Goal: Task Accomplishment & Management: Use online tool/utility

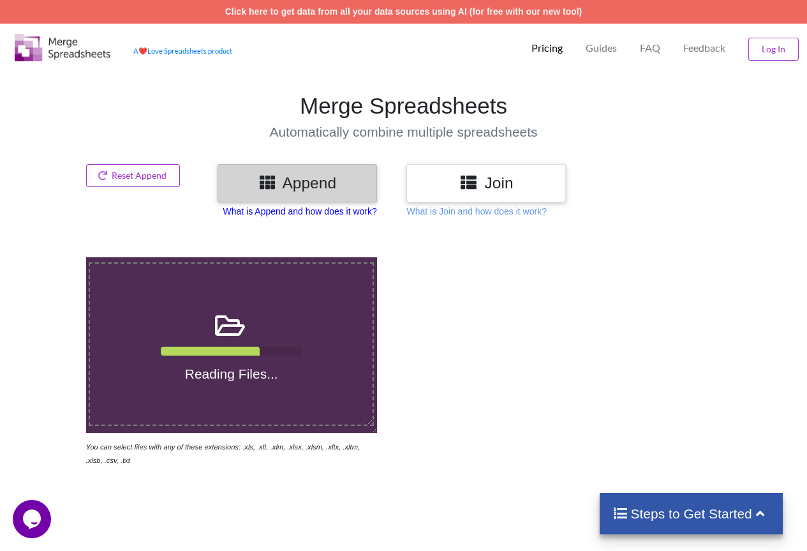
click at [285, 209] on p "What is Append and how does it work?" at bounding box center [300, 211] width 154 height 13
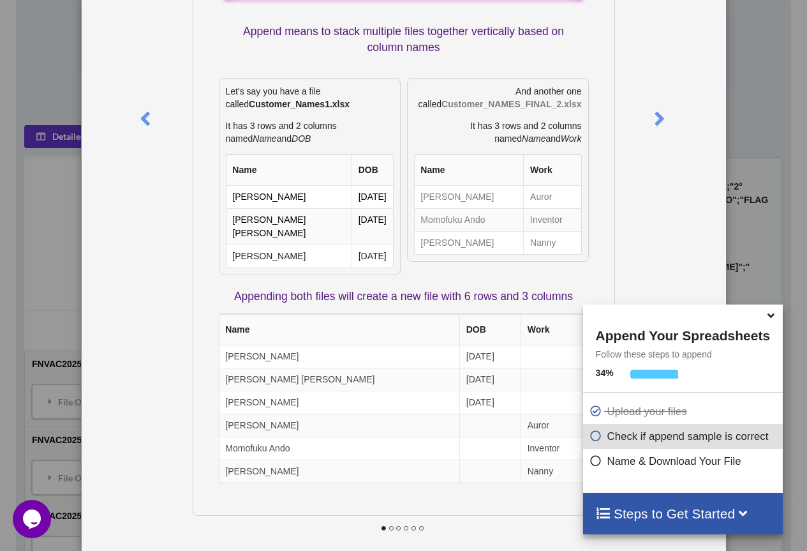
scroll to position [137, 0]
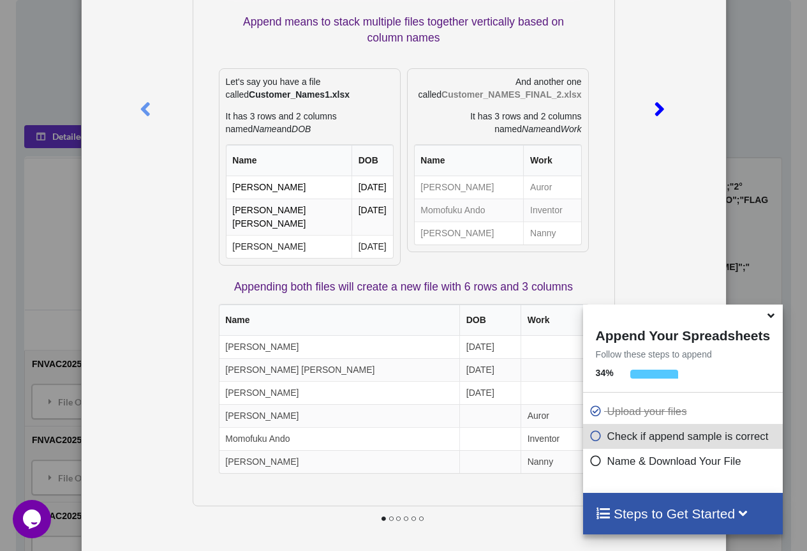
click at [651, 102] on icon at bounding box center [659, 104] width 26 height 22
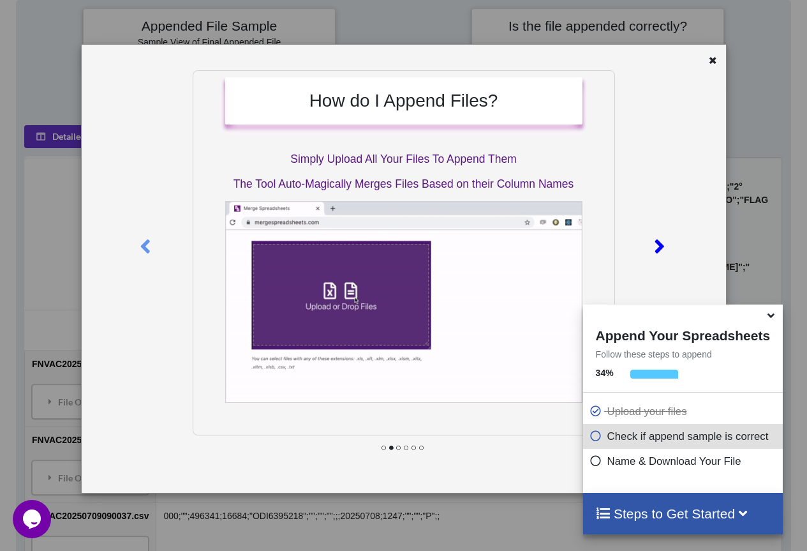
scroll to position [0, 0]
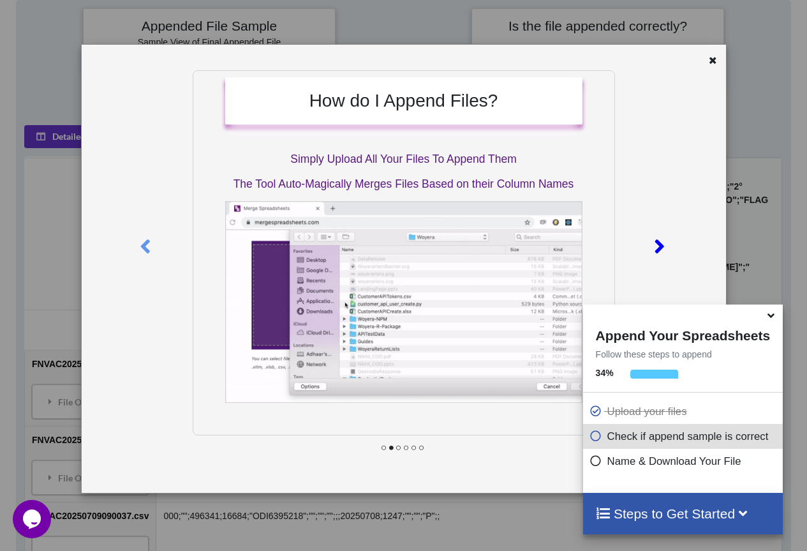
click at [655, 242] on icon at bounding box center [659, 241] width 26 height 22
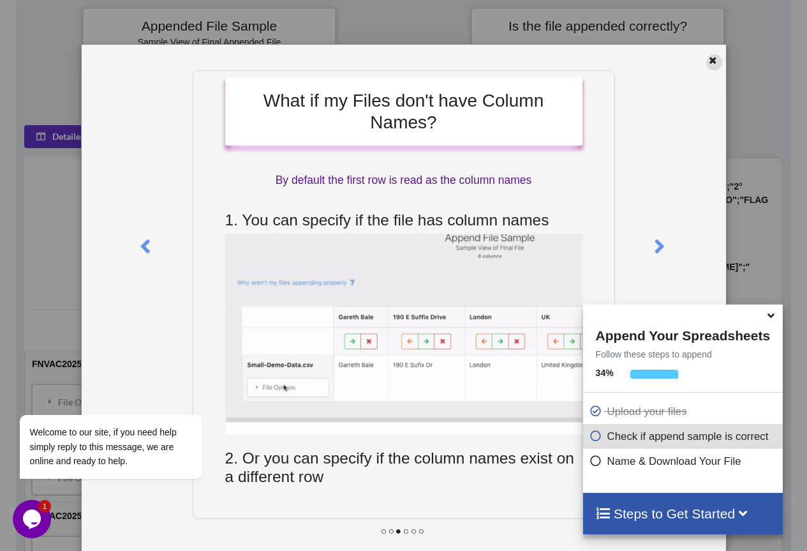
click at [708, 63] on icon at bounding box center [713, 58] width 11 height 9
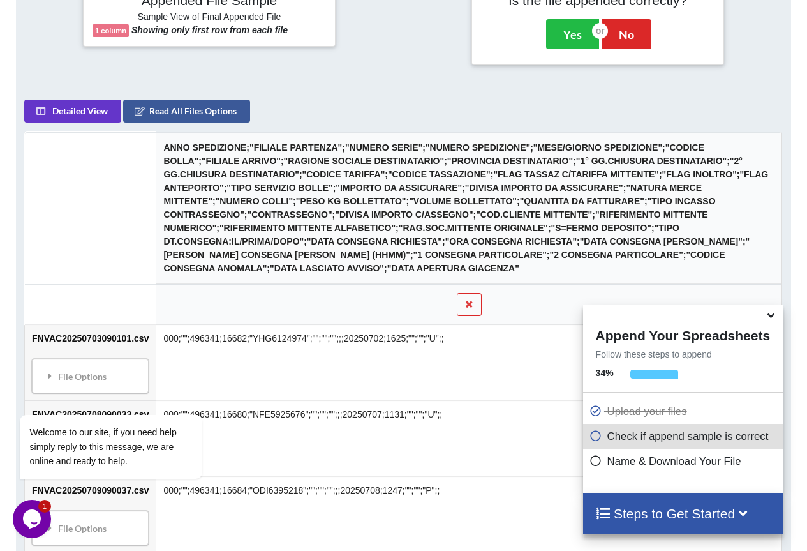
scroll to position [378, 0]
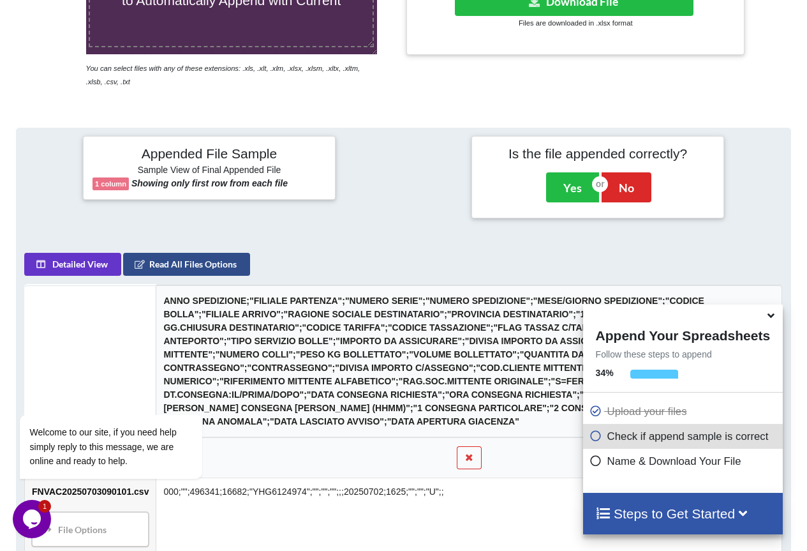
click at [174, 268] on button "Read All Files Options" at bounding box center [186, 264] width 127 height 23
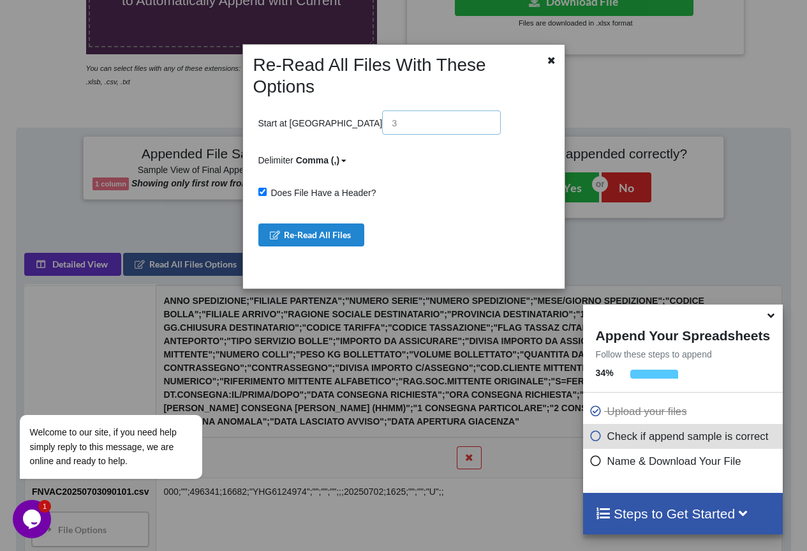
click at [382, 110] on input "text" at bounding box center [441, 122] width 119 height 24
click at [551, 63] on icon at bounding box center [551, 58] width 11 height 9
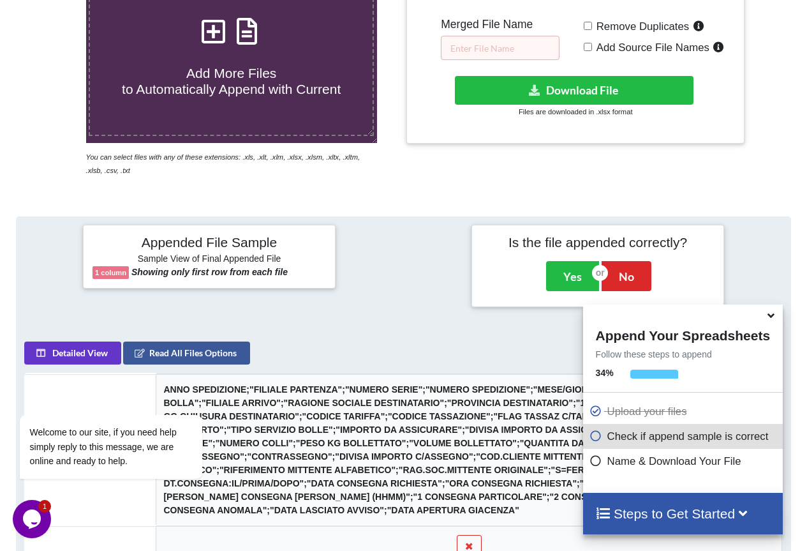
scroll to position [273, 0]
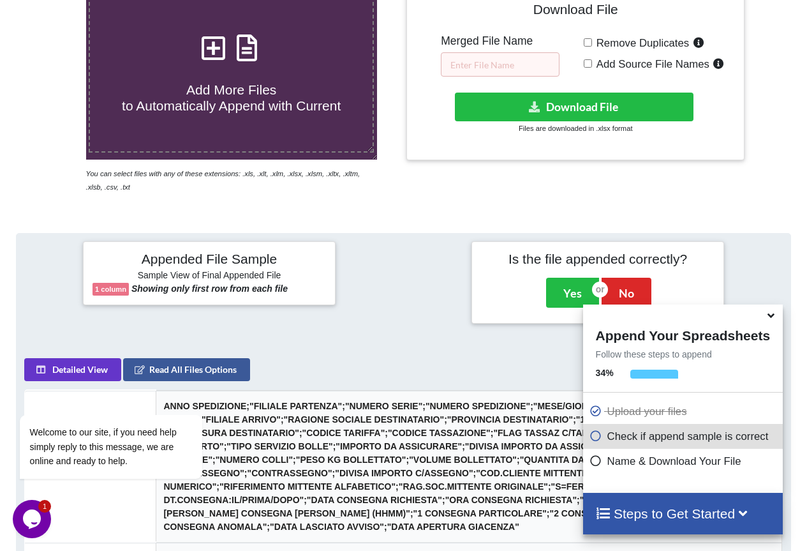
click at [111, 288] on b "1 column" at bounding box center [110, 289] width 31 height 8
click at [82, 363] on div "Welcome to our site, if you need help simply reply to this message, we are onli…" at bounding box center [128, 394] width 230 height 194
click at [770, 319] on icon at bounding box center [771, 313] width 13 height 11
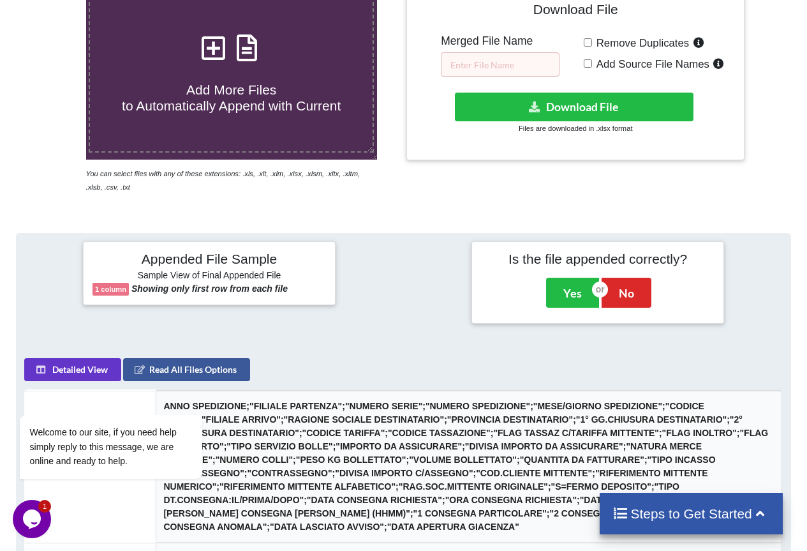
click at [211, 258] on h4 "Appended File Sample" at bounding box center [210, 260] width 234 height 18
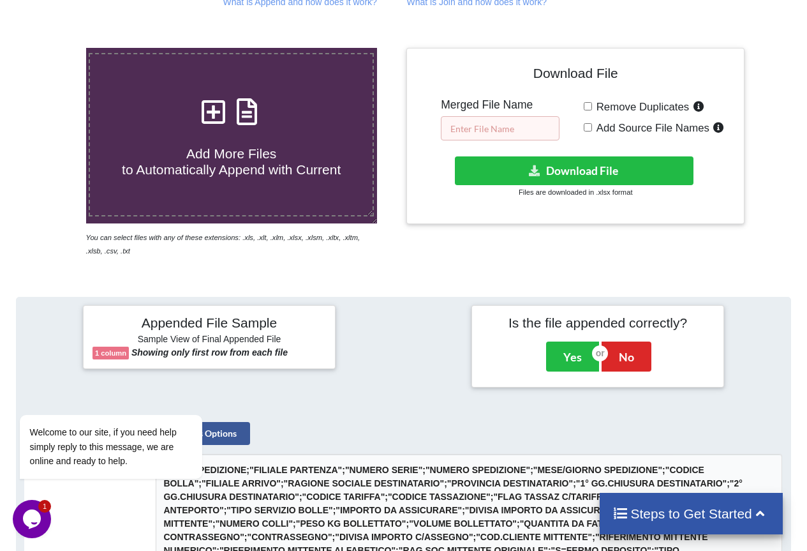
click at [523, 127] on input "text" at bounding box center [500, 128] width 119 height 24
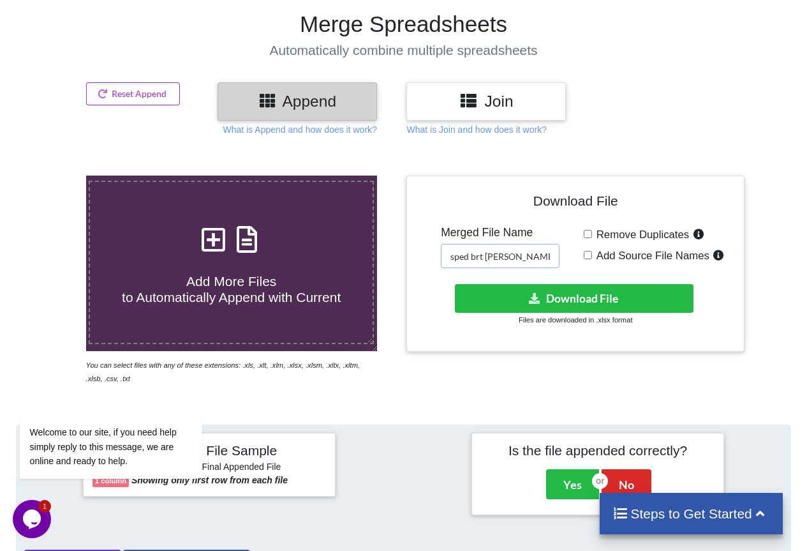
scroll to position [0, 3]
type input "sped brt da maggio ad ora"
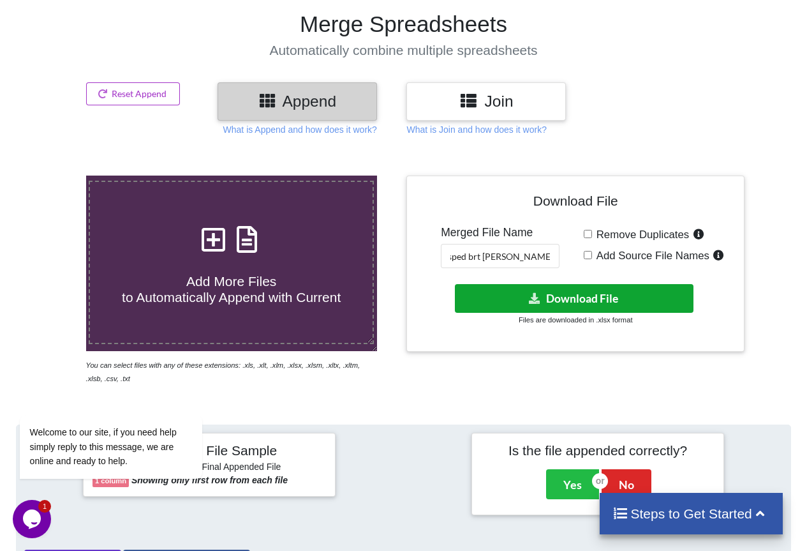
click at [572, 298] on button "Download File" at bounding box center [574, 298] width 239 height 29
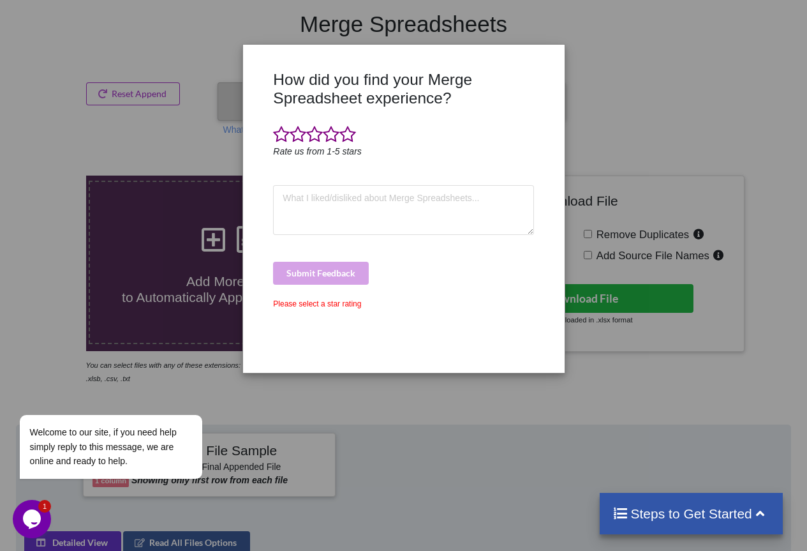
click at [625, 66] on div "How did you find your Merge Spreadsheet experience? Rate us from 1-5 stars Subm…" at bounding box center [403, 275] width 807 height 551
click at [190, 147] on div "How did you find your Merge Spreadsheet experience? Rate us from 1-5 stars Subm…" at bounding box center [403, 275] width 807 height 551
click at [723, 161] on div "How did you find your Merge Spreadsheet experience? Rate us from 1-5 stars Subm…" at bounding box center [403, 275] width 807 height 551
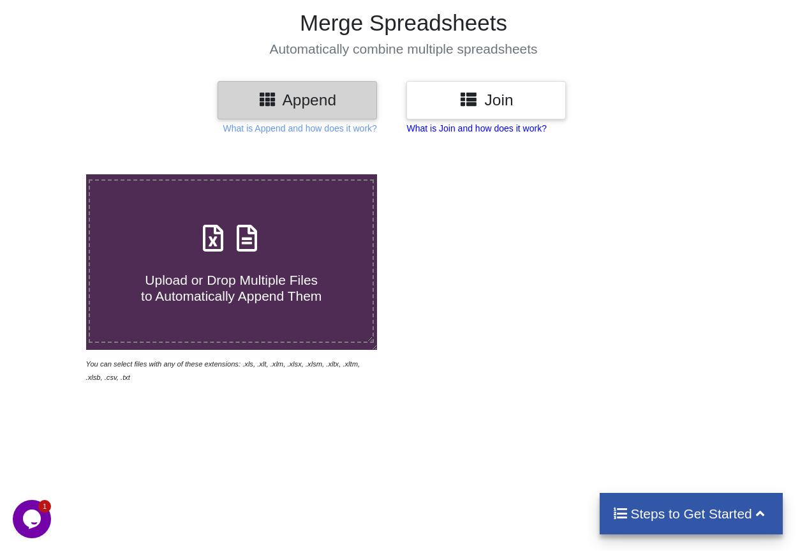
click at [507, 132] on p "What is Join and how does it work?" at bounding box center [477, 128] width 140 height 13
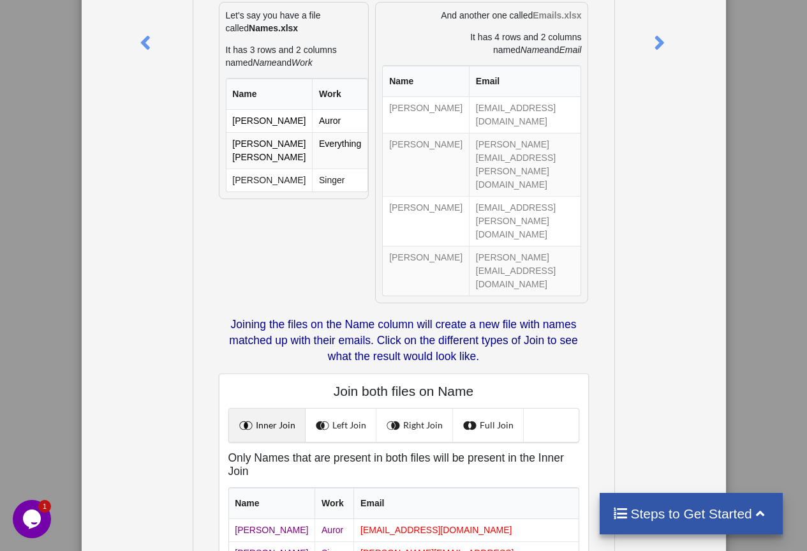
scroll to position [221, 0]
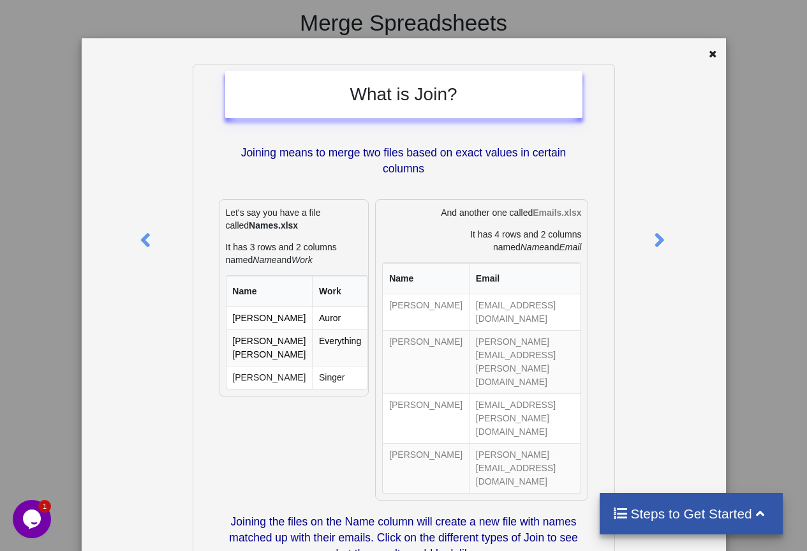
scroll to position [0, 0]
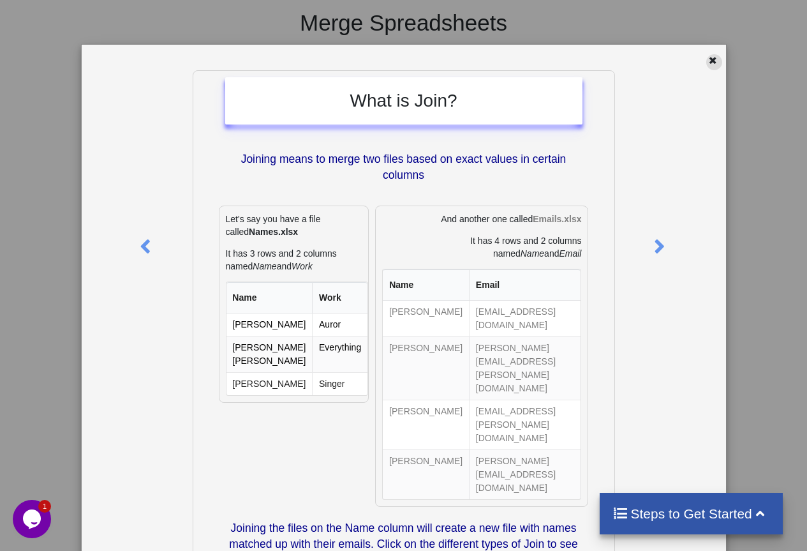
click at [708, 61] on icon at bounding box center [713, 58] width 11 height 9
